Goal: Task Accomplishment & Management: Manage account settings

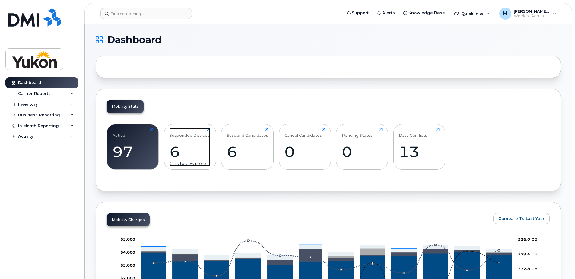
drag, startPoint x: 197, startPoint y: 140, endPoint x: 200, endPoint y: 139, distance: 3.5
click at [197, 140] on div "Suspended Devices 6 Click to view more" at bounding box center [190, 147] width 41 height 39
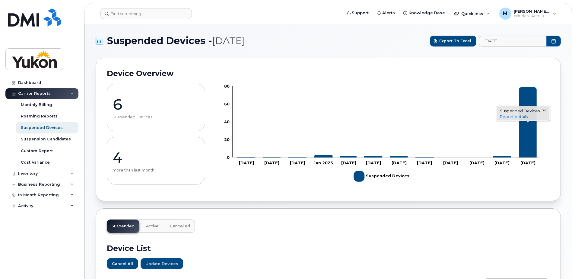
click at [534, 94] on icon "79 2025-09-01" at bounding box center [528, 122] width 18 height 70
click link "Report details"
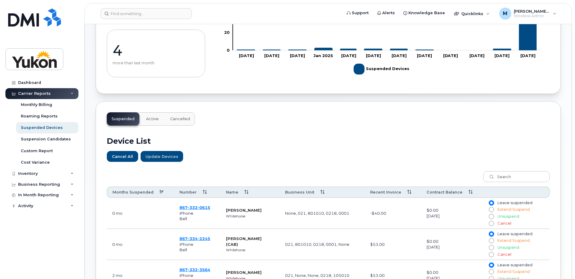
scroll to position [151, 0]
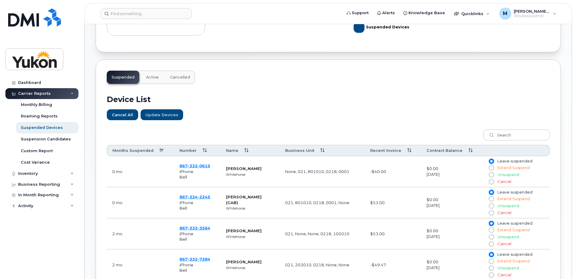
scroll to position [237, 0]
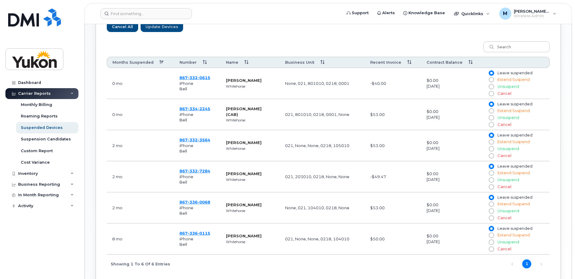
click at [495, 93] on label "Cancel" at bounding box center [497, 94] width 17 height 2
click at [493, 93] on input "Cancel" at bounding box center [491, 93] width 5 height 5
radio input "true"
click at [493, 125] on input "Cancel" at bounding box center [491, 124] width 5 height 5
radio input "true"
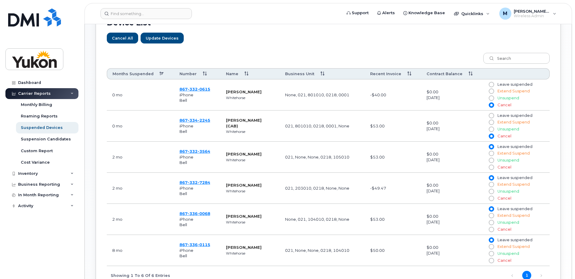
scroll to position [207, 0]
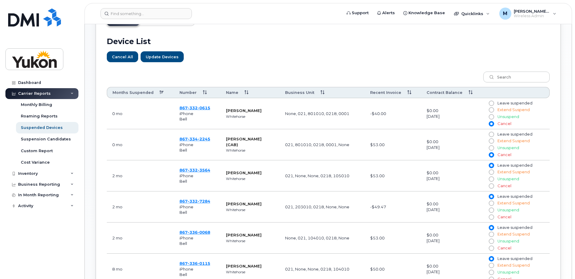
click at [493, 188] on div "Cancel" at bounding box center [497, 186] width 17 height 7
click at [492, 187] on input "Cancel" at bounding box center [491, 185] width 5 height 5
radio input "true"
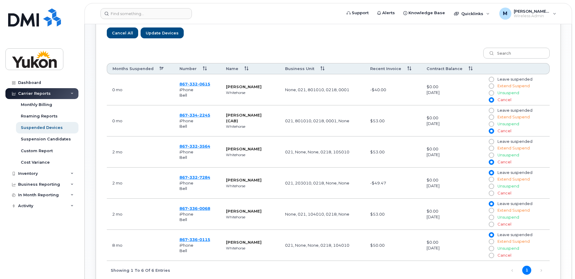
scroll to position [297, 0]
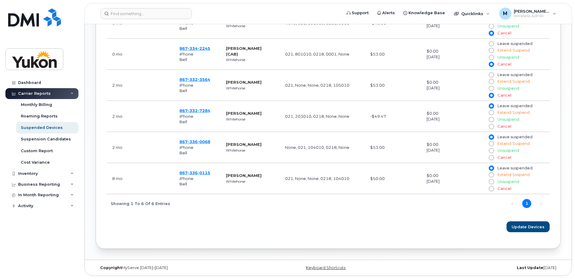
click at [246, 114] on strong "Mark Callan" at bounding box center [244, 113] width 36 height 5
copy strong "Callan"
click at [434, 111] on td "$0.00 September 09, 2026" at bounding box center [452, 116] width 62 height 31
click at [539, 227] on span "Update Devices" at bounding box center [528, 227] width 33 height 6
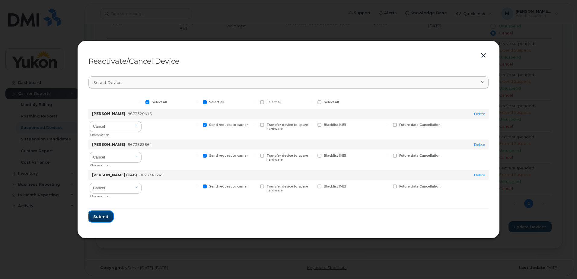
click at [97, 219] on span "Submit" at bounding box center [100, 217] width 15 height 6
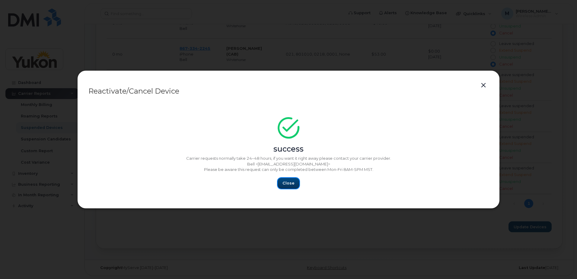
click at [298, 181] on button "Close" at bounding box center [289, 183] width 22 height 11
click at [292, 183] on span "Close" at bounding box center [288, 183] width 12 height 6
drag, startPoint x: 285, startPoint y: 193, endPoint x: 294, endPoint y: 187, distance: 10.6
click at [286, 192] on section "success Carrier requests normally take 24–48 hours, if you want it right away p…" at bounding box center [288, 149] width 400 height 97
click at [293, 179] on button "Close" at bounding box center [289, 183] width 22 height 11
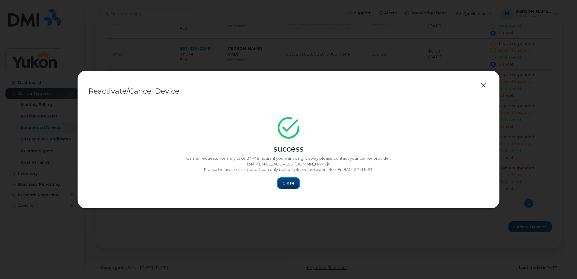
click at [291, 184] on span "Close" at bounding box center [288, 183] width 12 height 6
click at [484, 84] on button "button" at bounding box center [483, 85] width 9 height 8
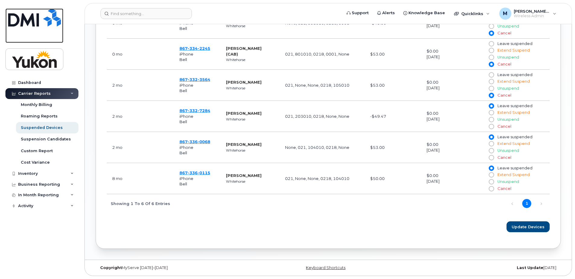
click at [37, 14] on img at bounding box center [34, 17] width 53 height 18
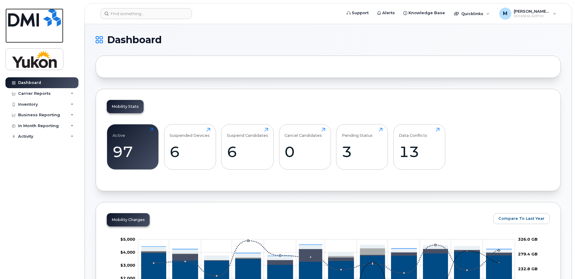
drag, startPoint x: 47, startPoint y: 13, endPoint x: 54, endPoint y: 12, distance: 6.4
click at [47, 13] on img at bounding box center [34, 17] width 53 height 18
